Goal: Information Seeking & Learning: Compare options

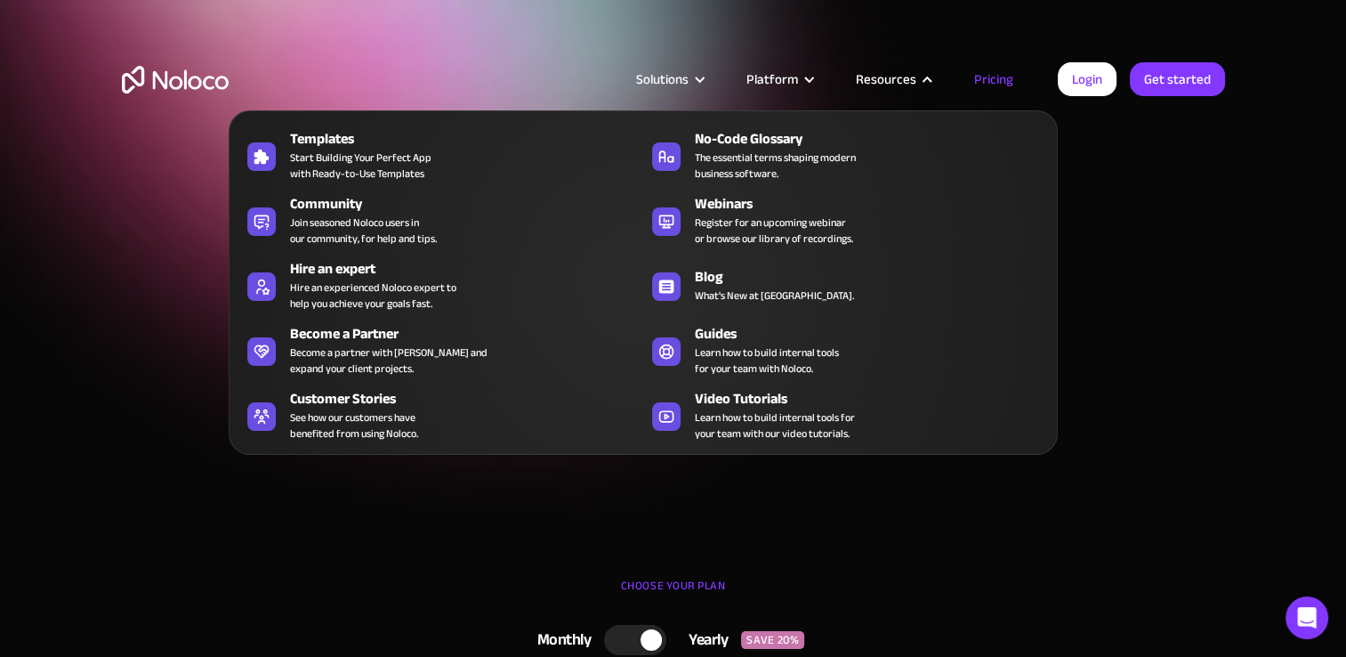
click at [993, 87] on nav "Templates Start Building Your Perfect App with Ready-to-Use Templates No-Code G…" at bounding box center [643, 269] width 829 height 369
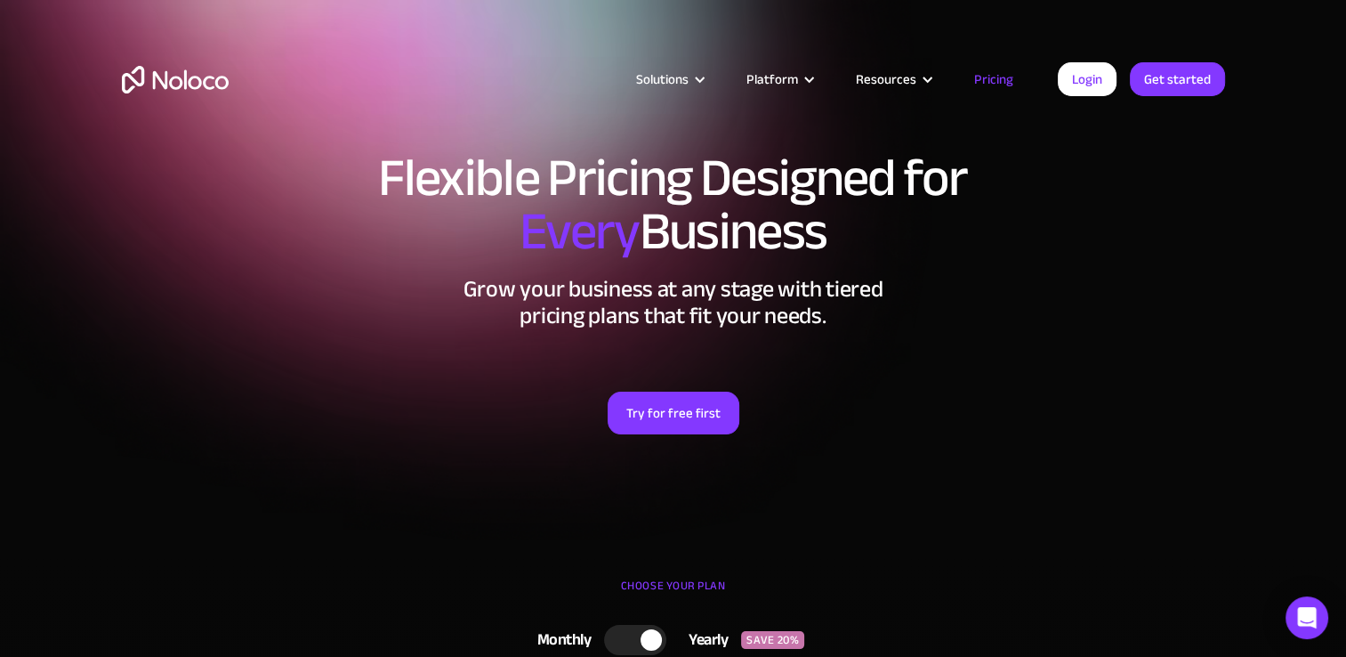
click at [993, 83] on link "Pricing" at bounding box center [994, 79] width 84 height 23
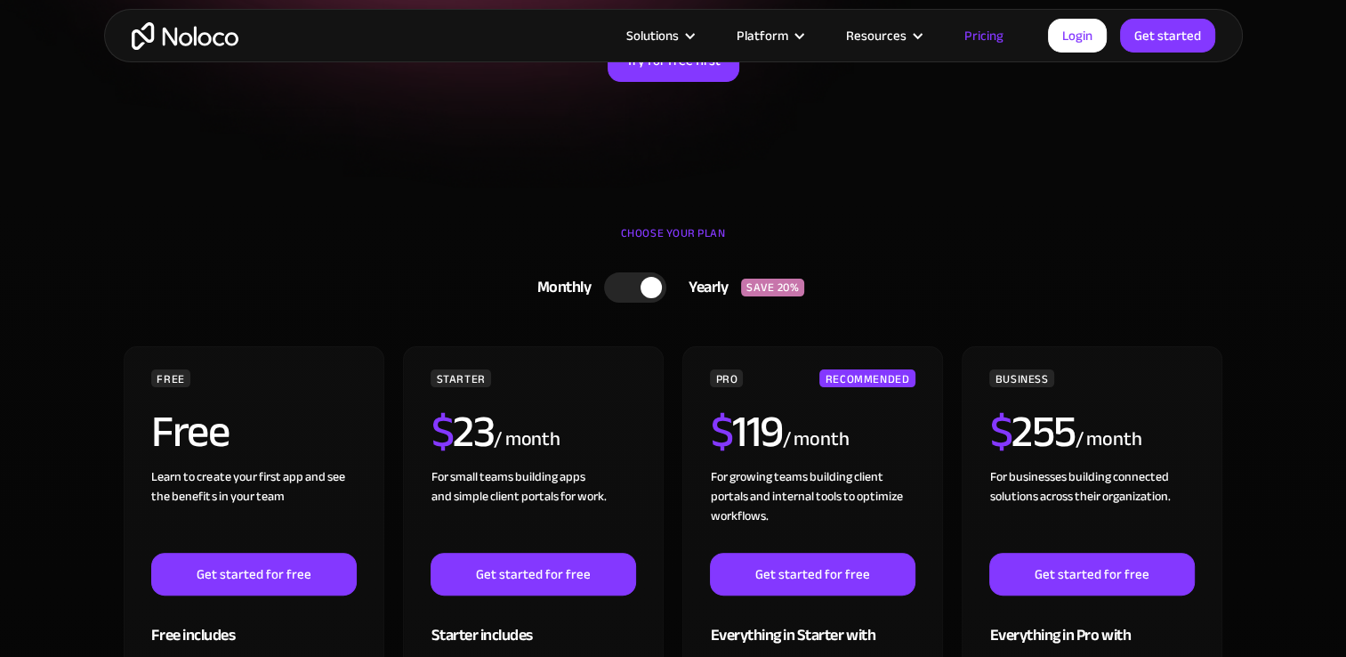
scroll to position [356, 0]
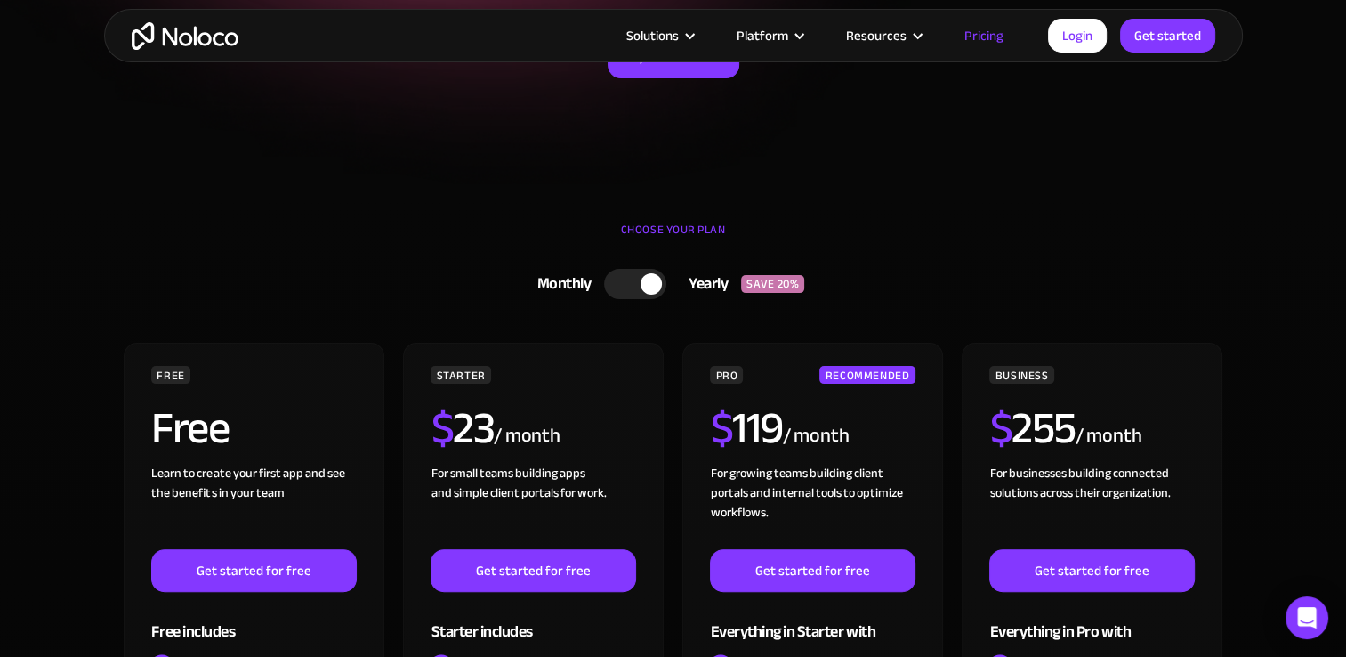
click at [617, 271] on div at bounding box center [635, 284] width 62 height 30
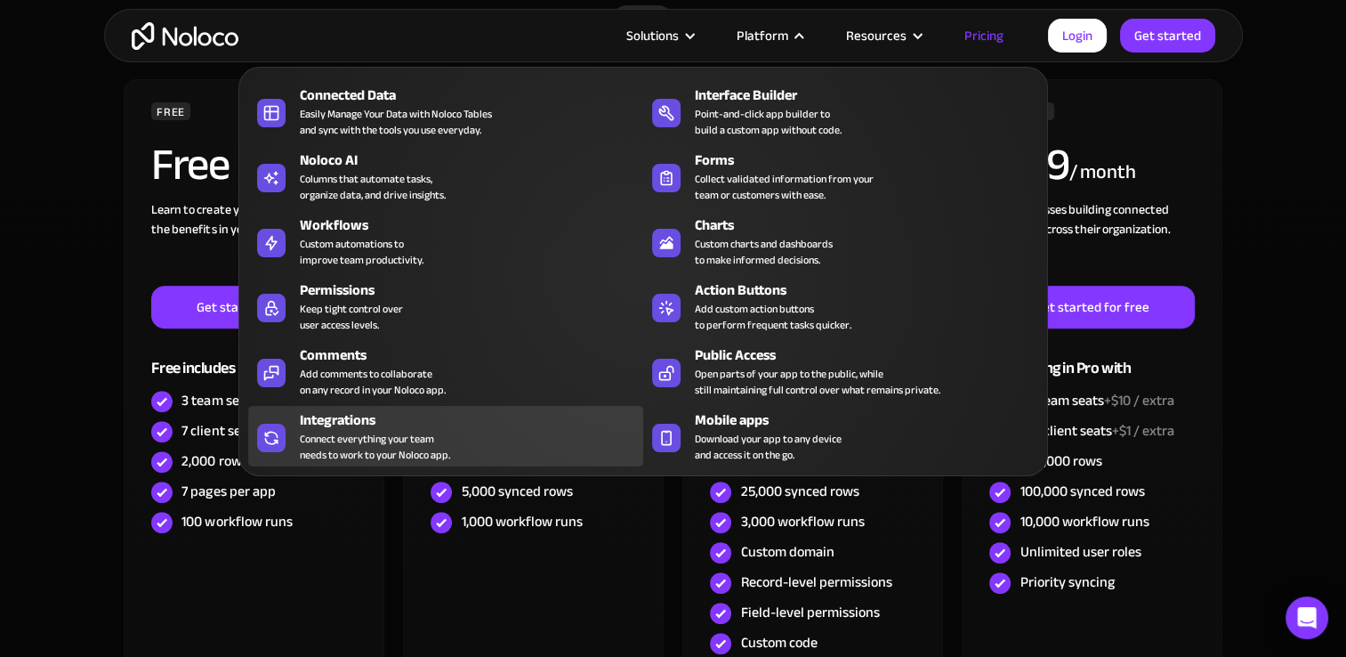
scroll to position [623, 0]
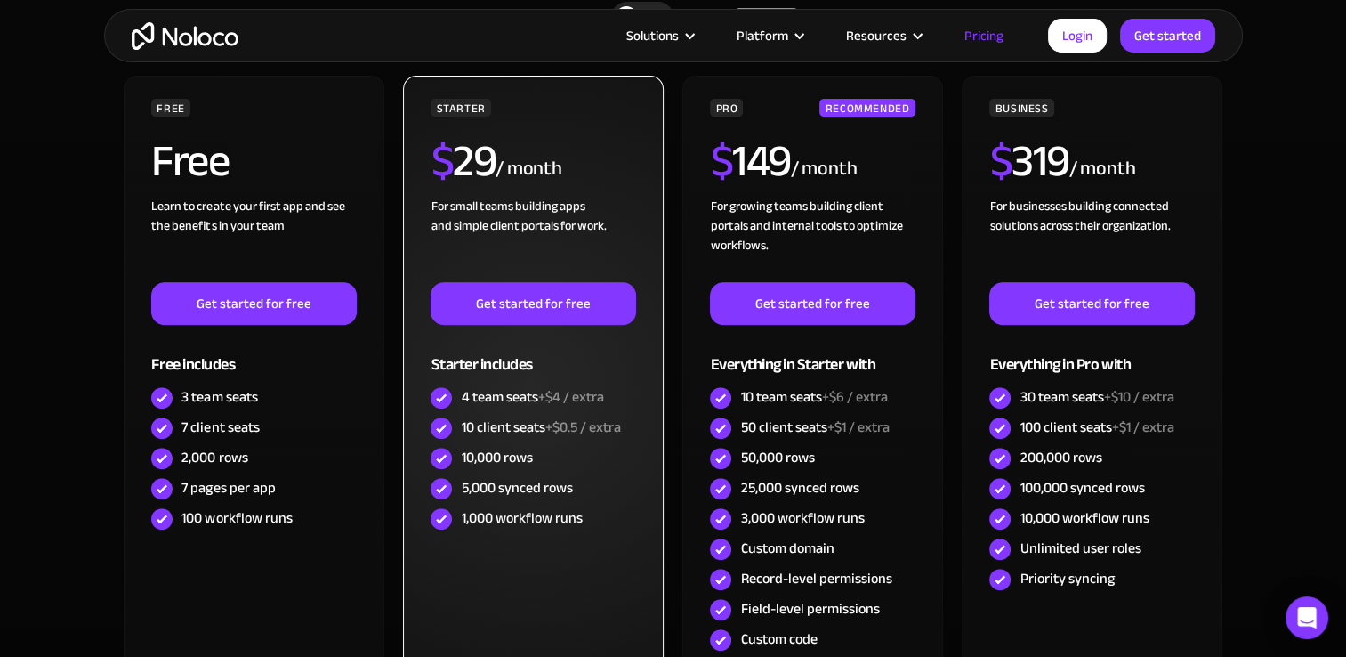
click at [561, 424] on span "+$0.5 / extra" at bounding box center [583, 427] width 76 height 27
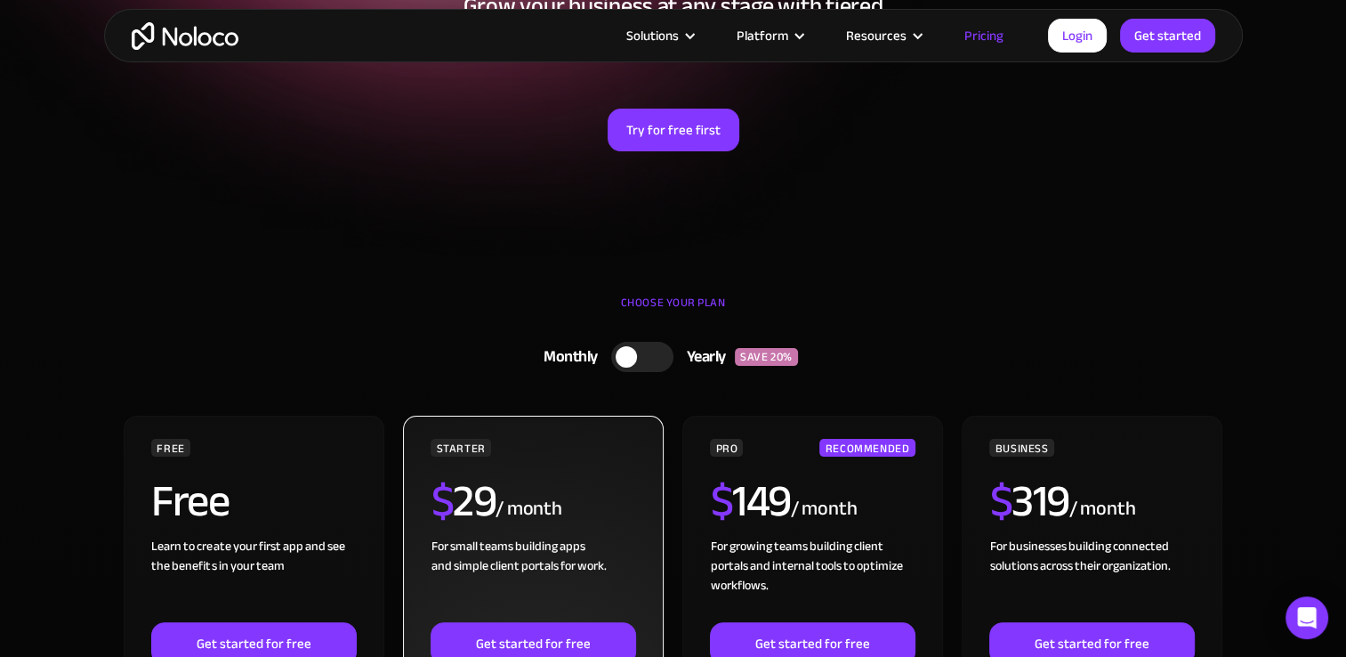
scroll to position [0, 0]
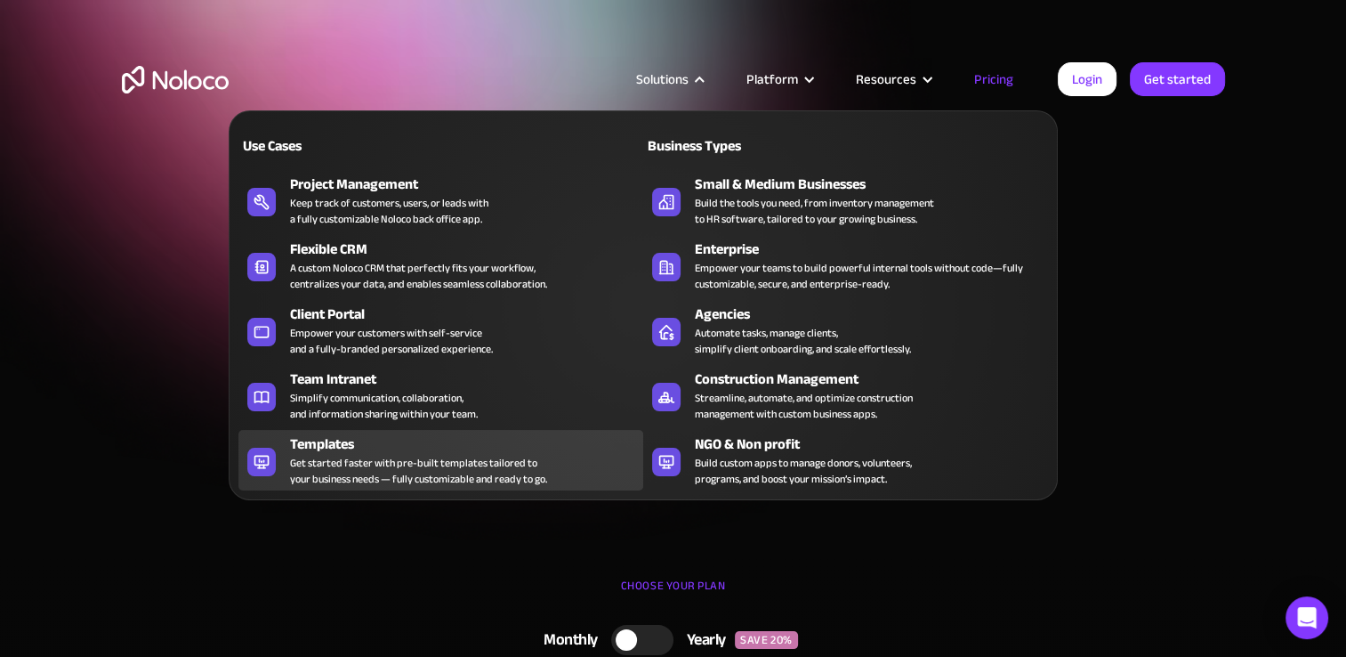
click at [355, 458] on div "Get started faster with pre-built templates tailored to your business needs — f…" at bounding box center [418, 471] width 257 height 32
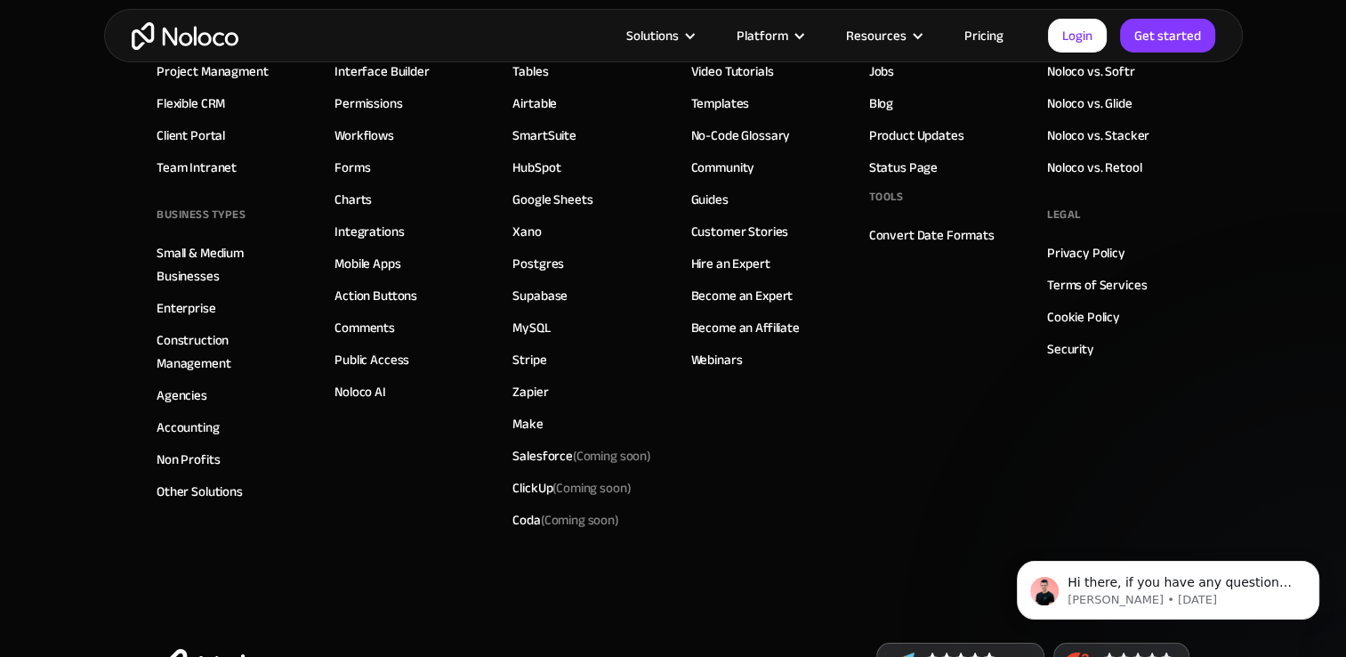
scroll to position [6188, 0]
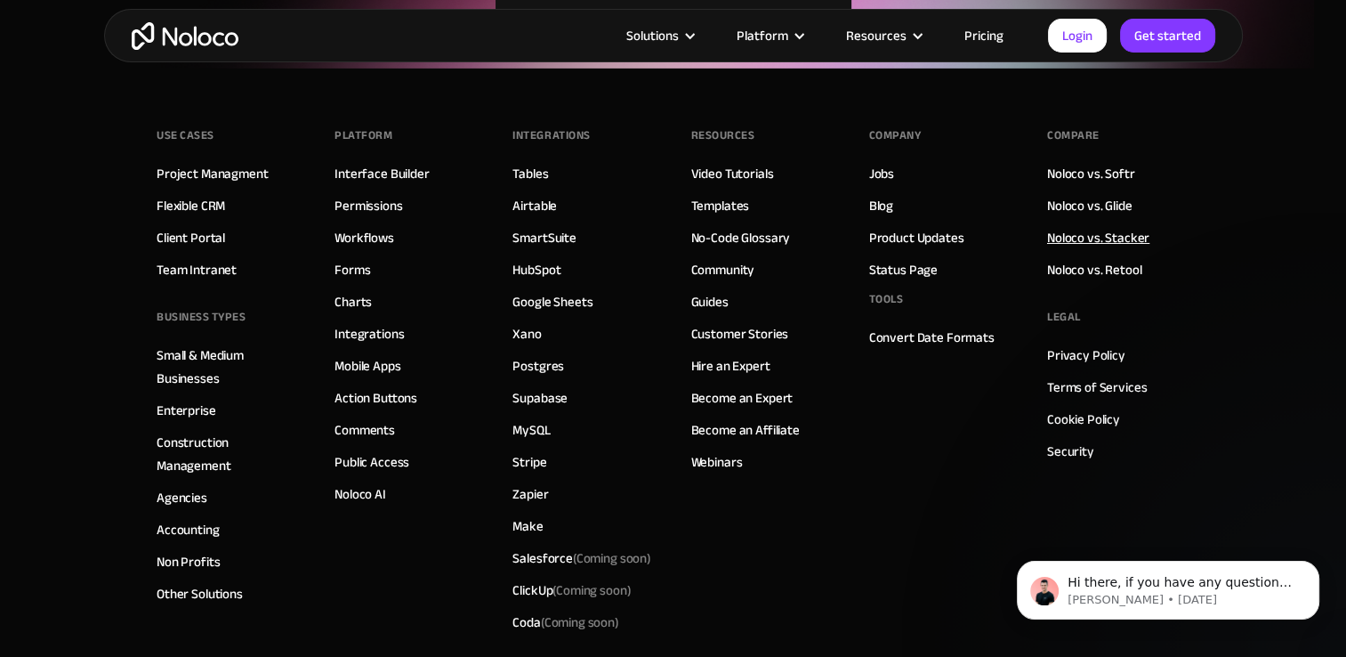
click at [1094, 233] on link "Noloco vs. Stacker" at bounding box center [1098, 237] width 102 height 23
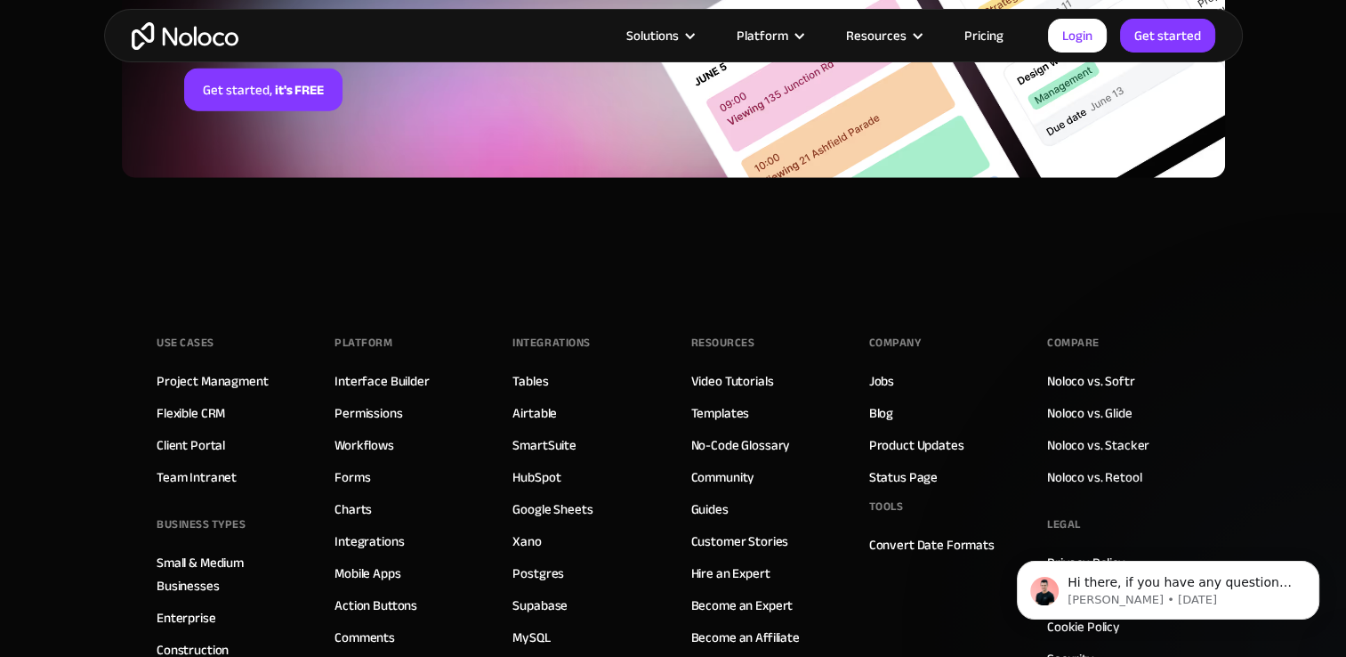
scroll to position [4538, 0]
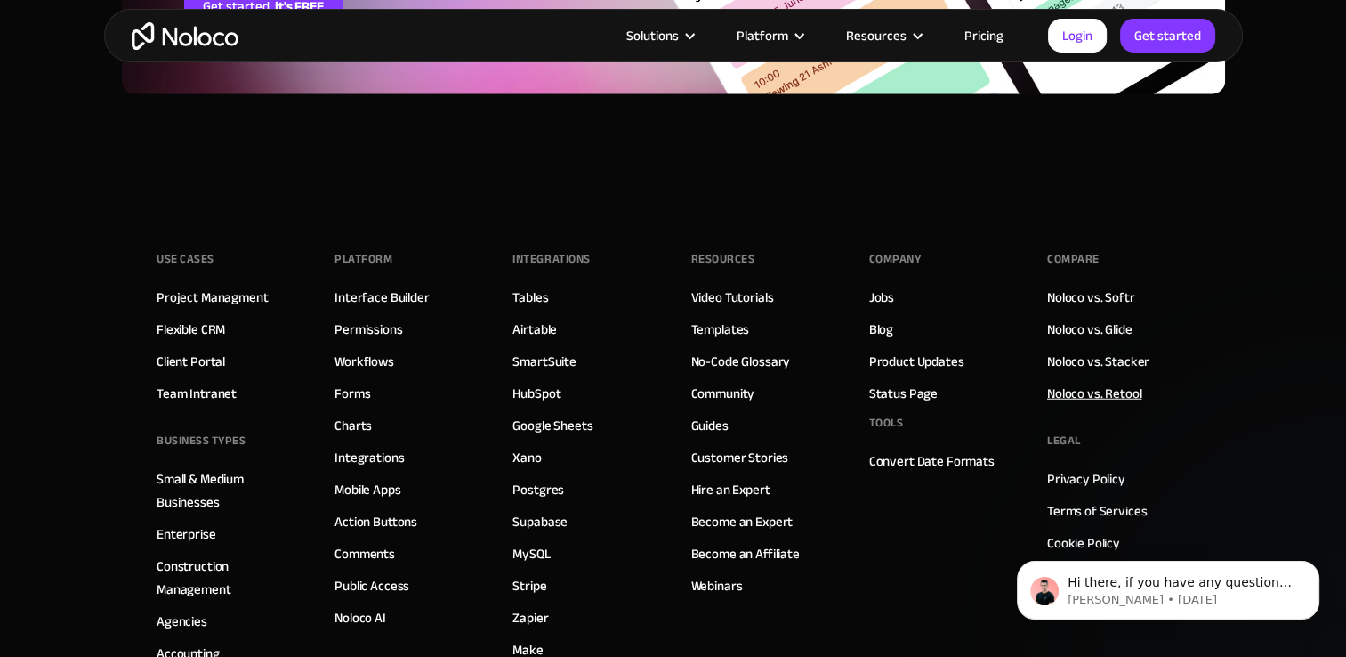
click at [1085, 386] on link "Noloco vs. Retool" at bounding box center [1094, 393] width 94 height 23
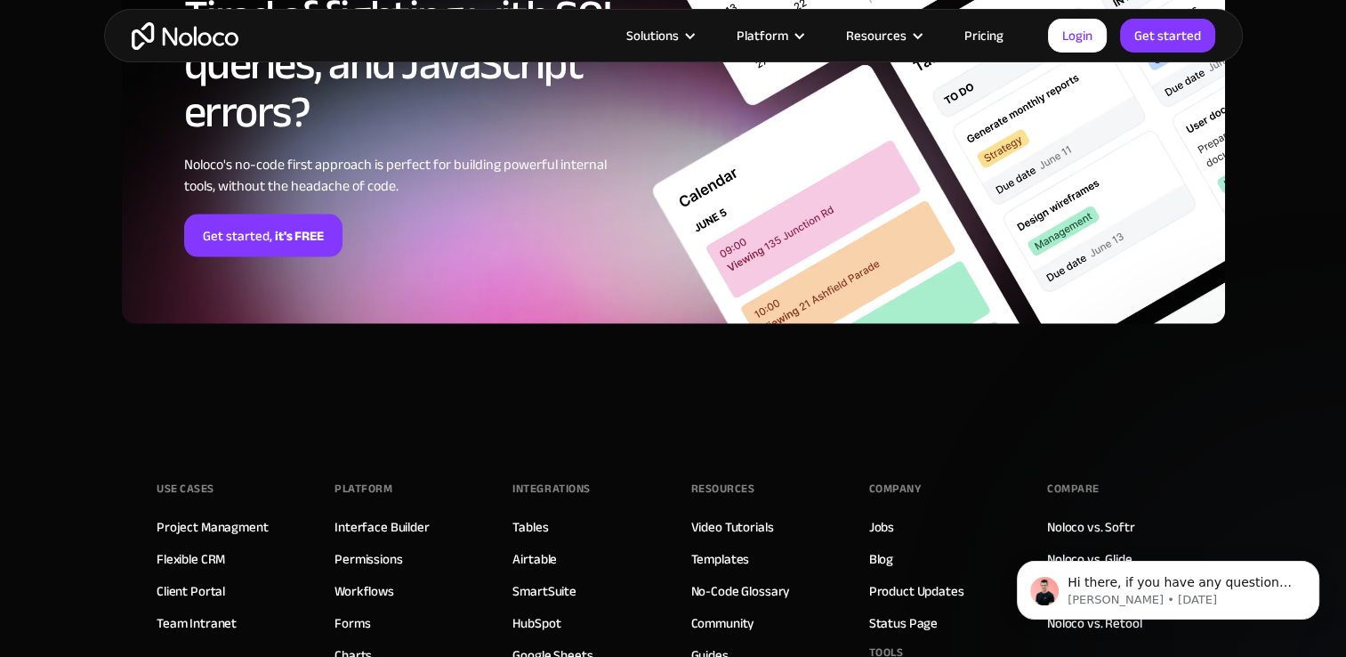
scroll to position [4271, 0]
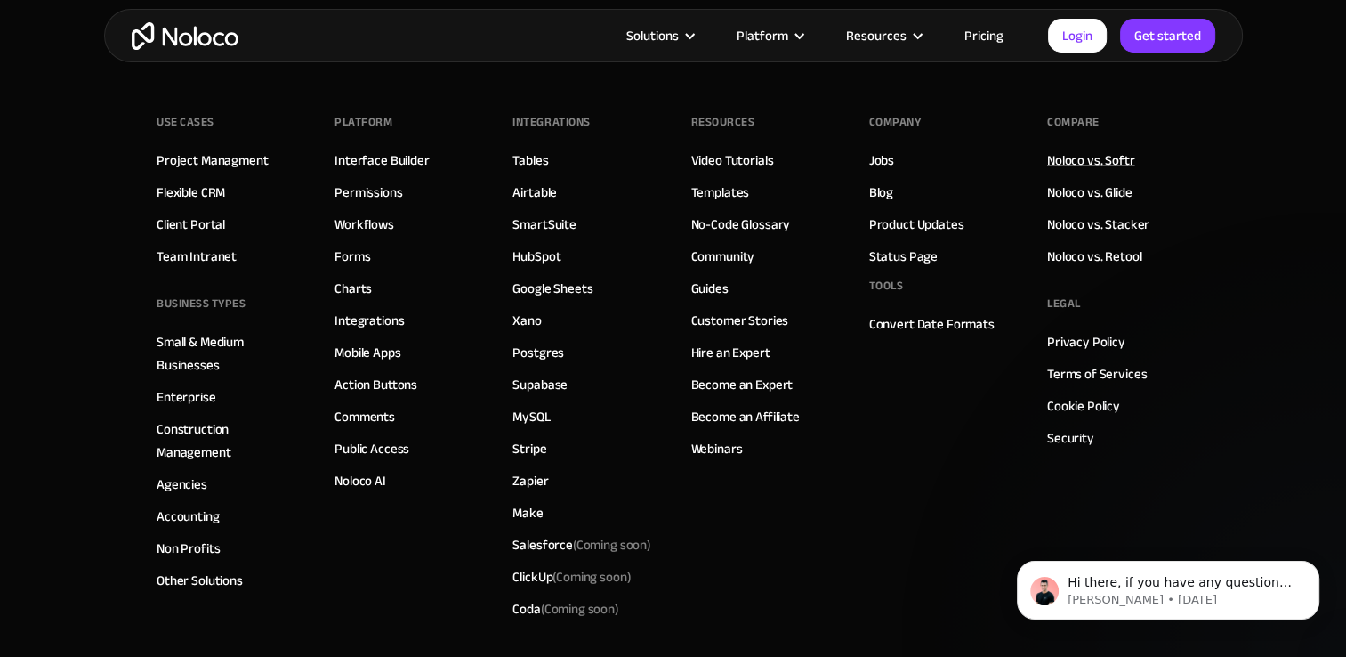
click at [1077, 151] on link "Noloco vs. Softr" at bounding box center [1091, 160] width 88 height 23
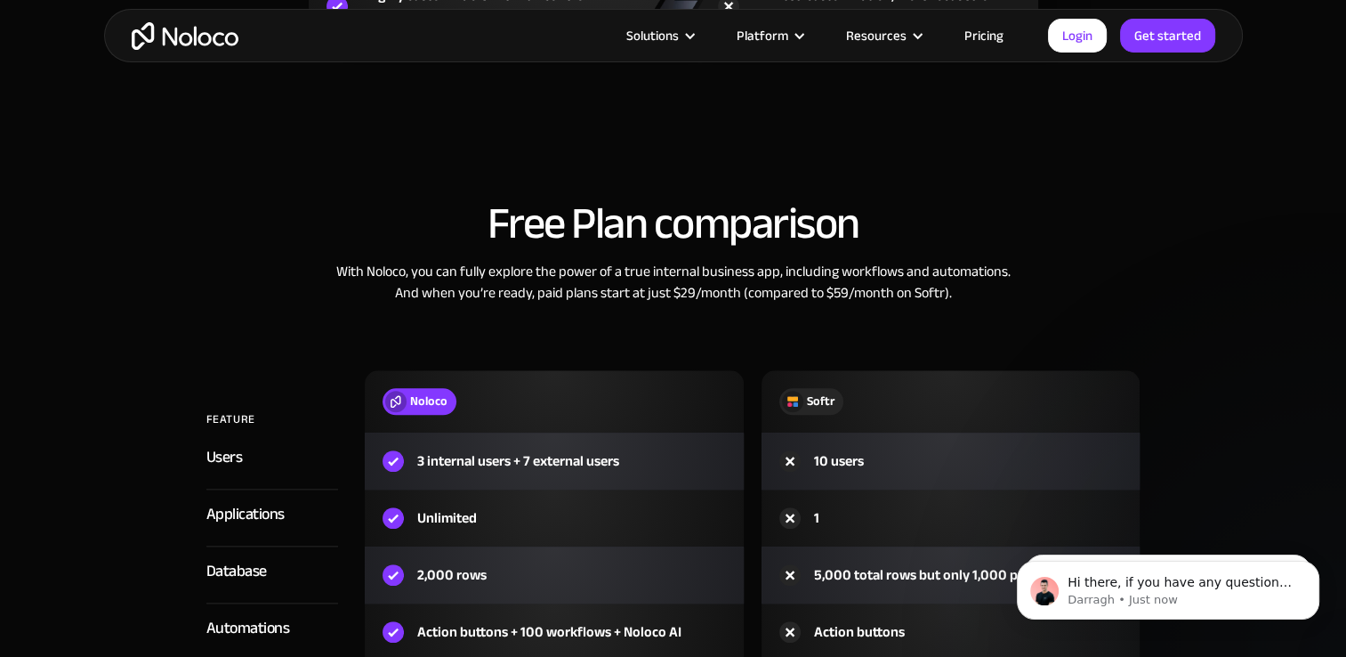
scroll to position [1868, 0]
